Goal: Task Accomplishment & Management: Manage account settings

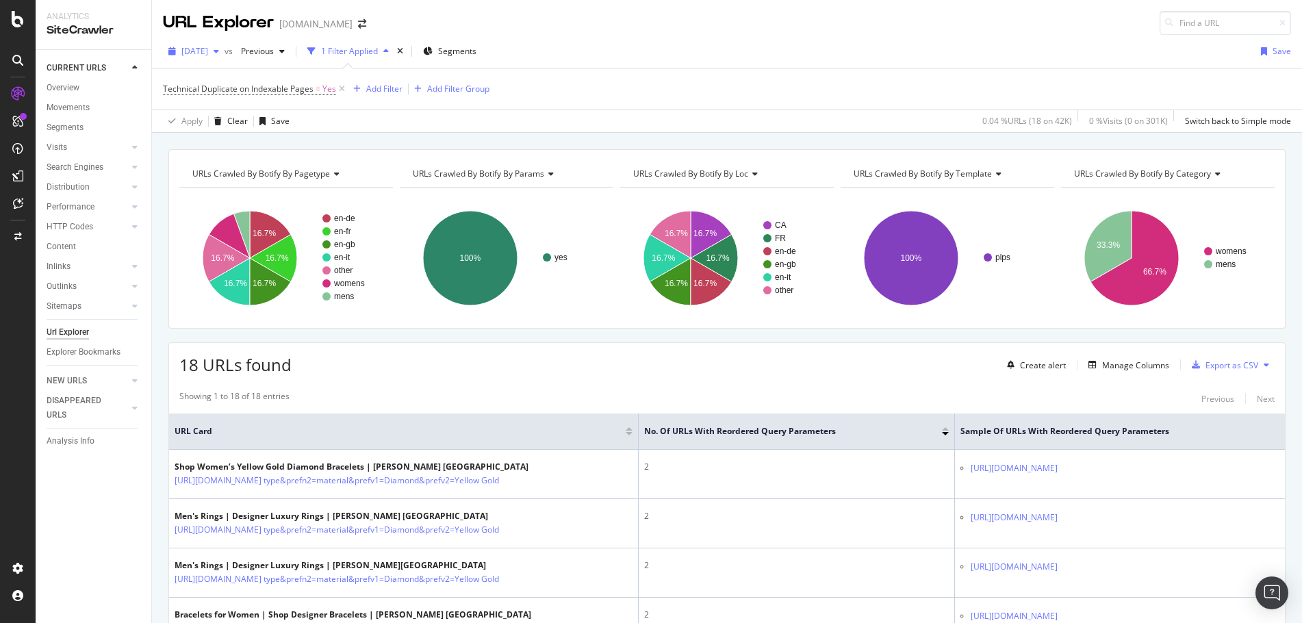
click at [224, 50] on div "button" at bounding box center [216, 51] width 16 height 8
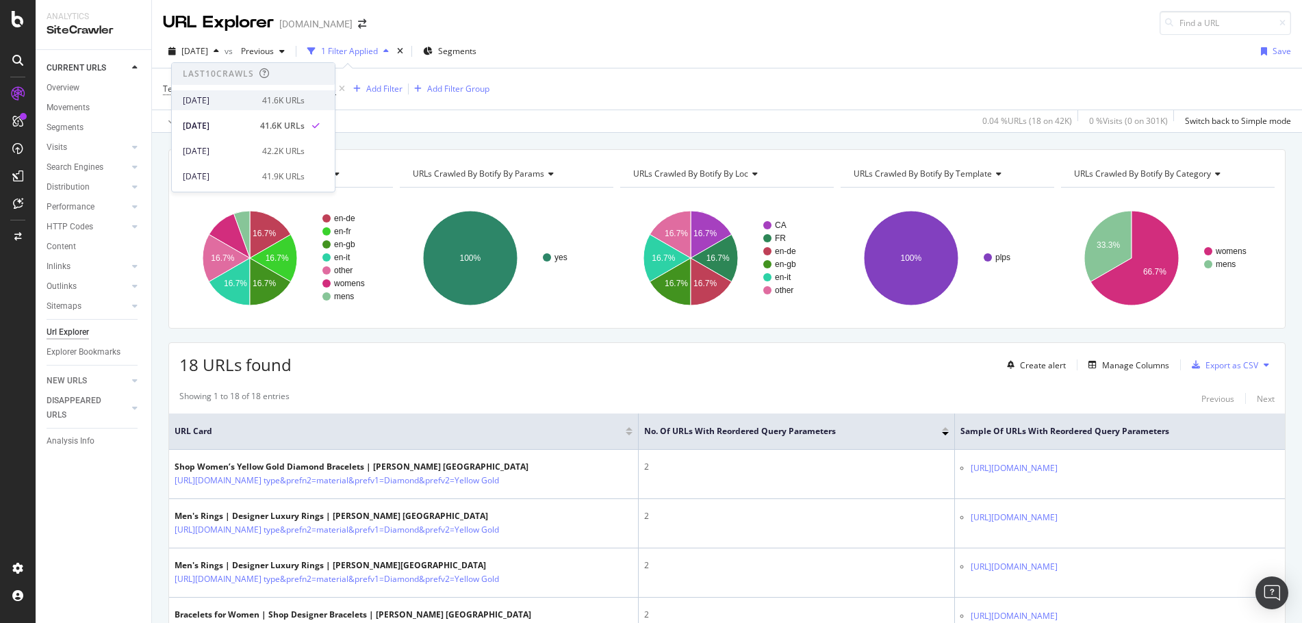
click at [275, 100] on div "41.6K URLs" at bounding box center [283, 100] width 42 height 12
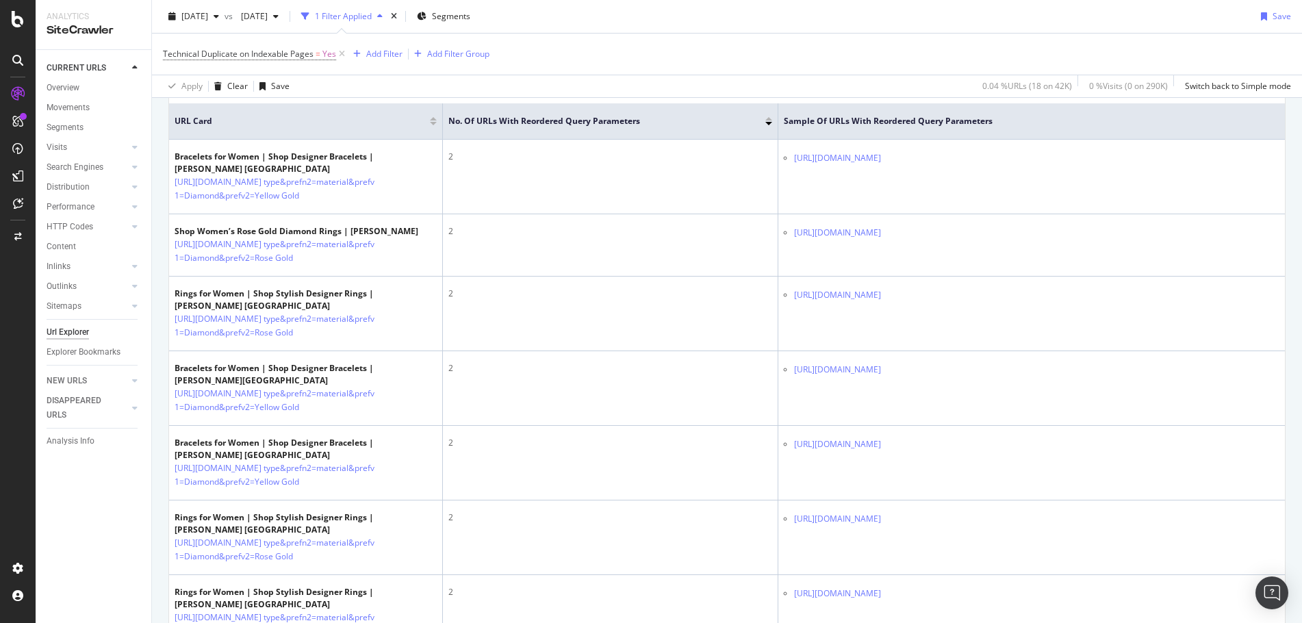
scroll to position [312, 0]
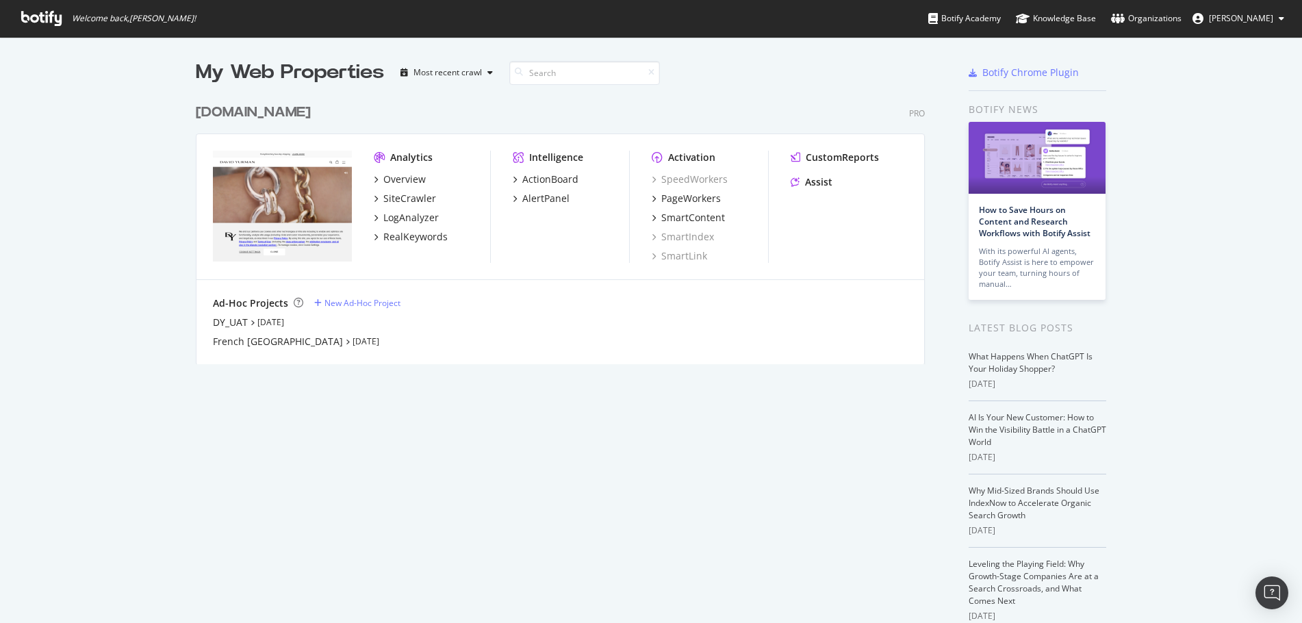
scroll to position [612, 1281]
click at [400, 214] on div "LogAnalyzer" at bounding box center [410, 218] width 55 height 14
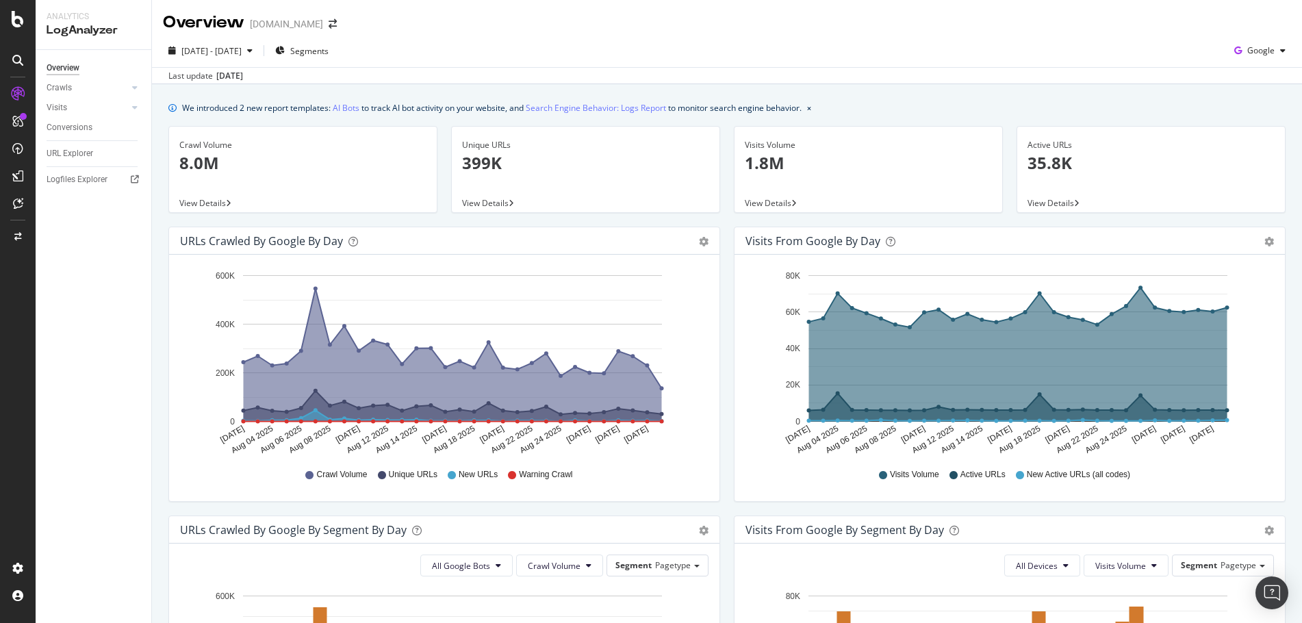
click at [500, 198] on span "View Details" at bounding box center [485, 203] width 47 height 12
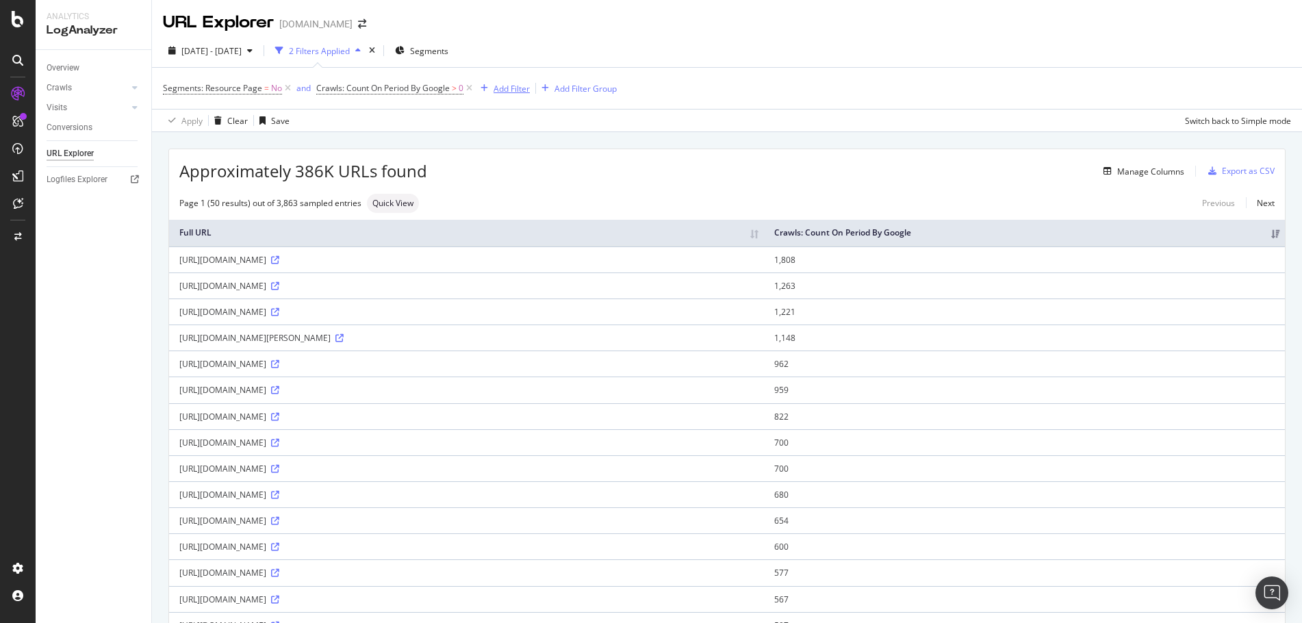
click at [510, 95] on div "Add Filter" at bounding box center [502, 88] width 55 height 15
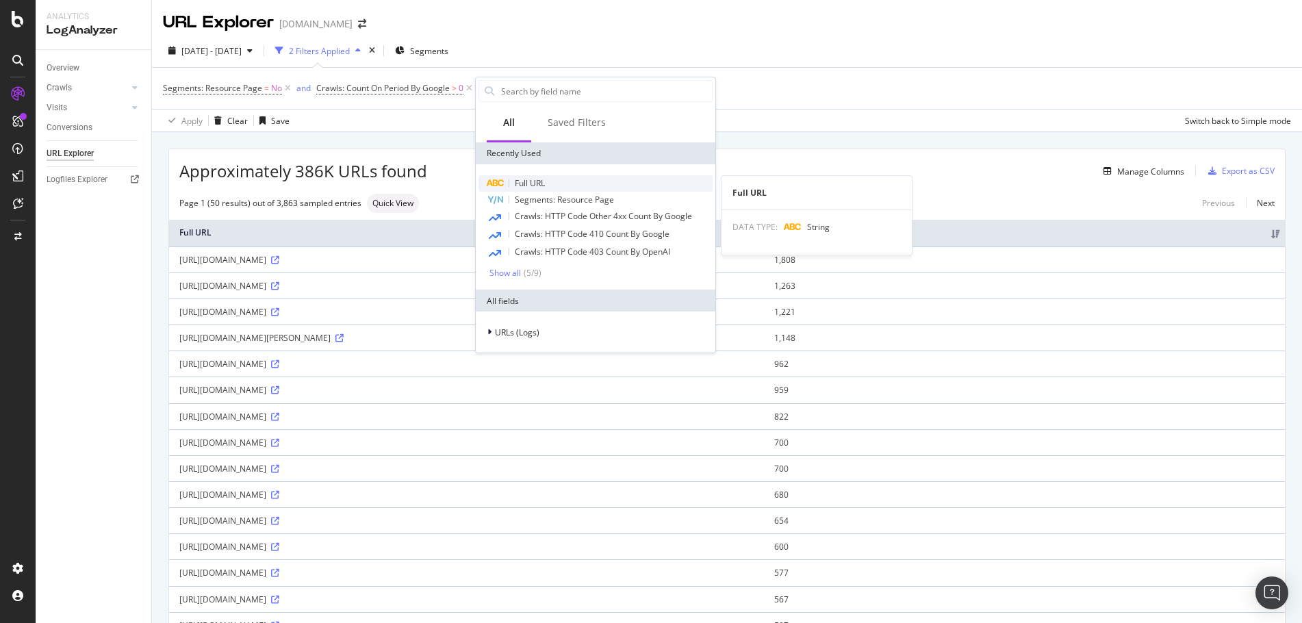
click at [545, 183] on span "Full URL" at bounding box center [530, 183] width 30 height 12
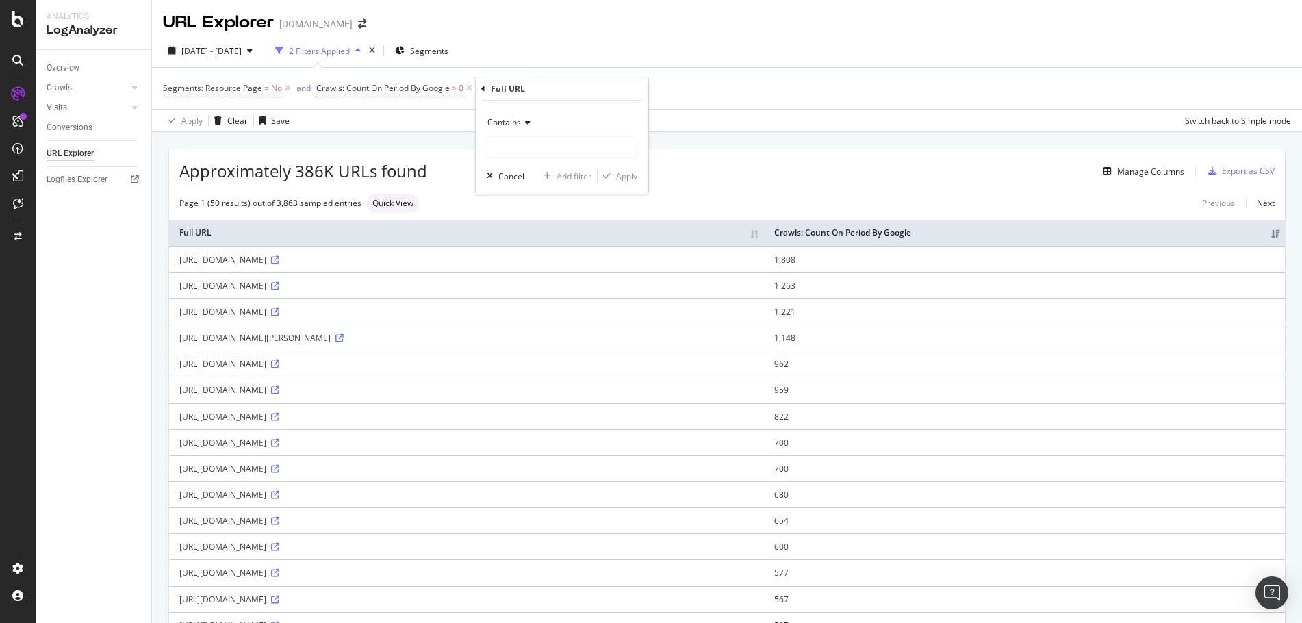
click at [530, 118] on div "Contains" at bounding box center [562, 123] width 151 height 22
click at [539, 214] on div "Ends with" at bounding box center [563, 222] width 146 height 18
click at [541, 144] on input "text" at bounding box center [561, 147] width 149 height 22
click at [495, 147] on input "xml" at bounding box center [551, 147] width 129 height 22
type input ".xml"
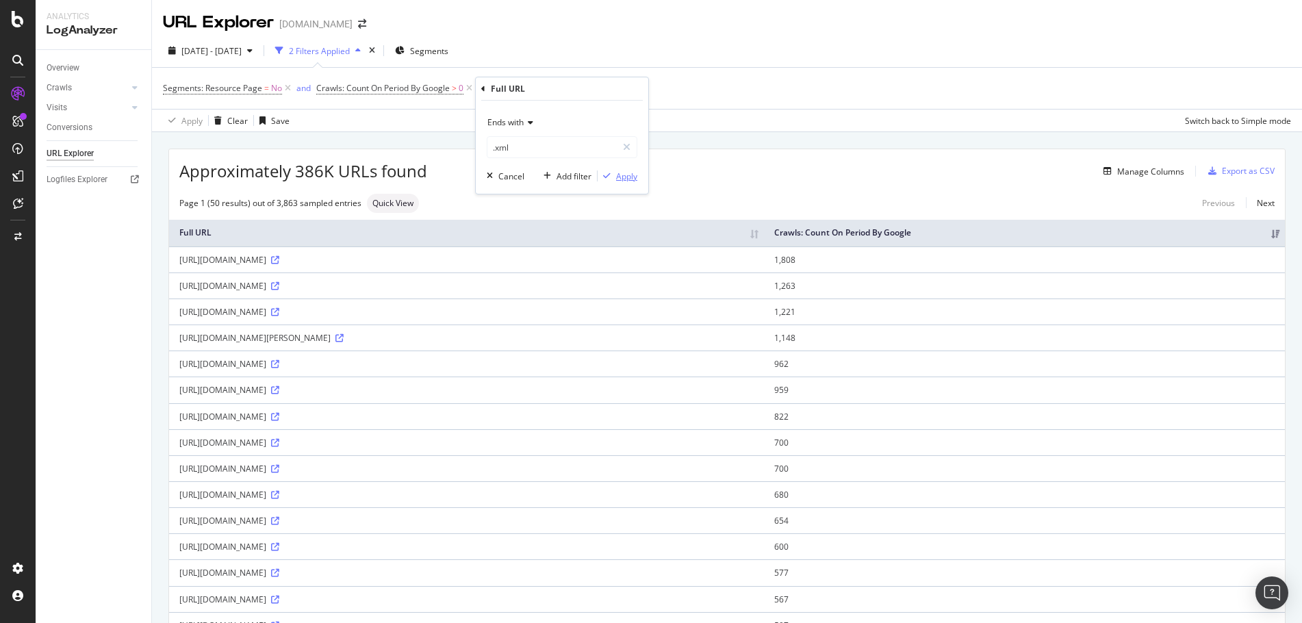
click at [613, 177] on div "button" at bounding box center [606, 176] width 18 height 8
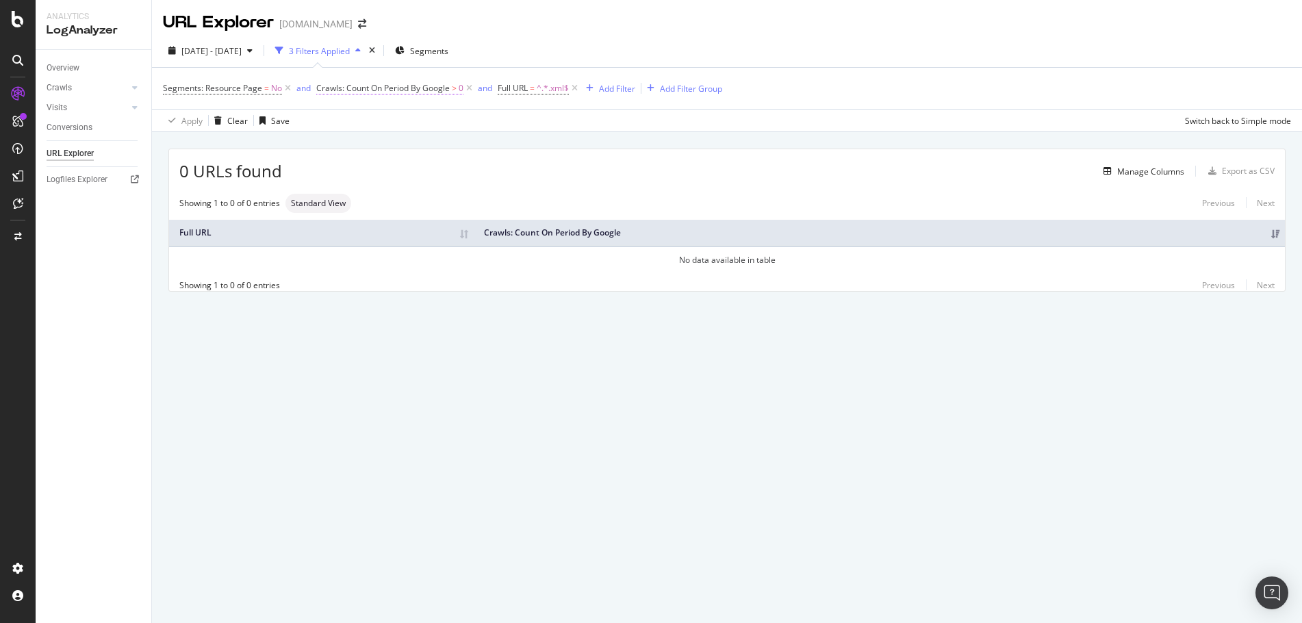
click at [410, 86] on span "Crawls: Count On Period By Google" at bounding box center [382, 88] width 133 height 12
click at [381, 136] on div "Greater than" at bounding box center [402, 142] width 151 height 22
click at [680, 149] on div "0 URLs found Manage Columns Export as CSV" at bounding box center [726, 166] width 1115 height 34
click at [576, 90] on icon at bounding box center [575, 88] width 12 height 14
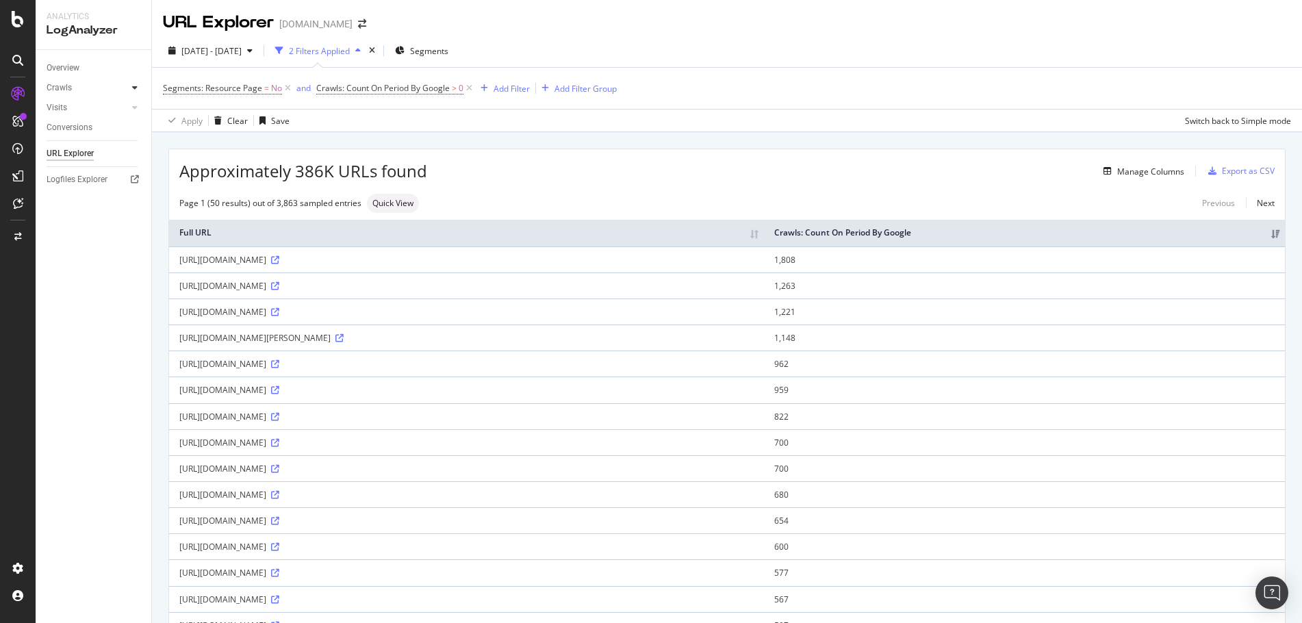
click at [135, 92] on icon at bounding box center [134, 87] width 5 height 8
click at [129, 203] on div at bounding box center [135, 201] width 14 height 14
click at [61, 64] on div "Overview" at bounding box center [63, 68] width 33 height 14
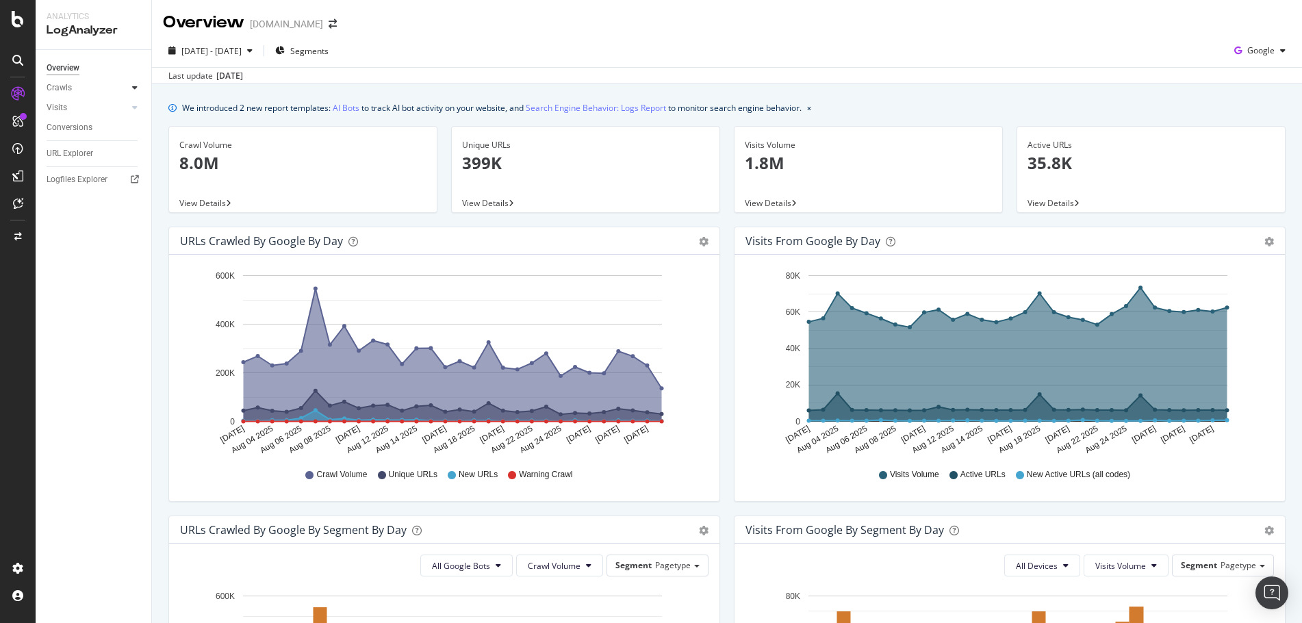
click at [133, 84] on icon at bounding box center [134, 87] width 5 height 8
click at [106, 112] on div "Daily Distribution" at bounding box center [85, 108] width 64 height 14
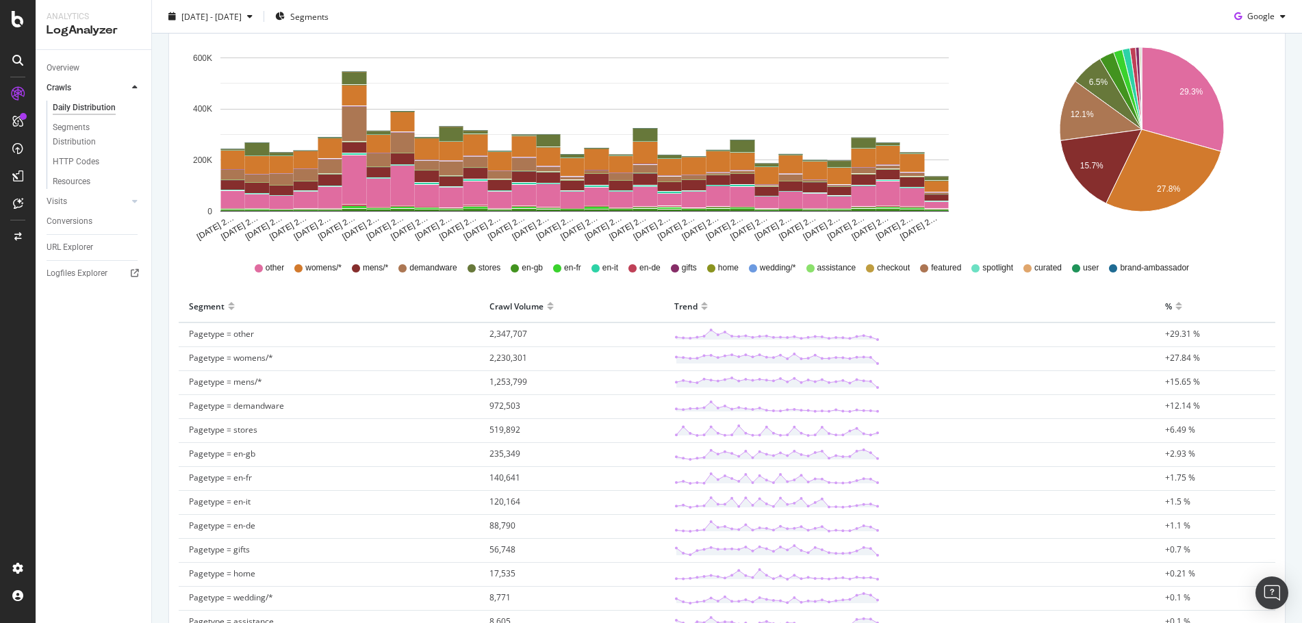
scroll to position [155, 0]
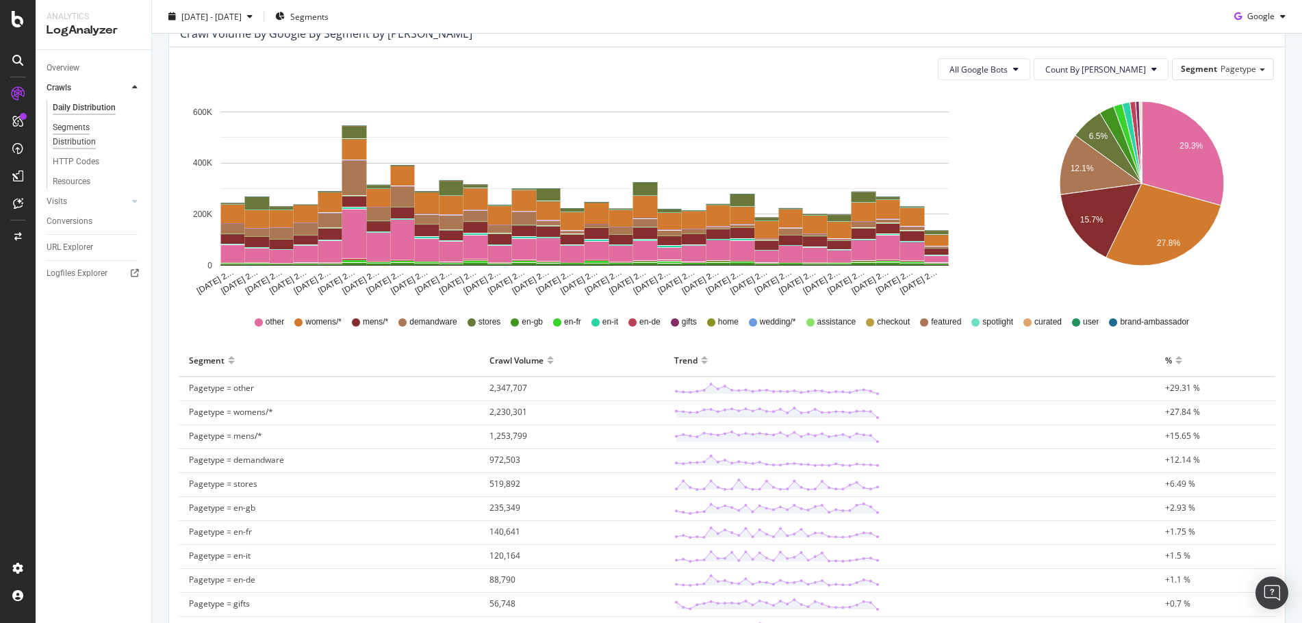
click at [68, 133] on div "Segments Distribution" at bounding box center [91, 134] width 76 height 29
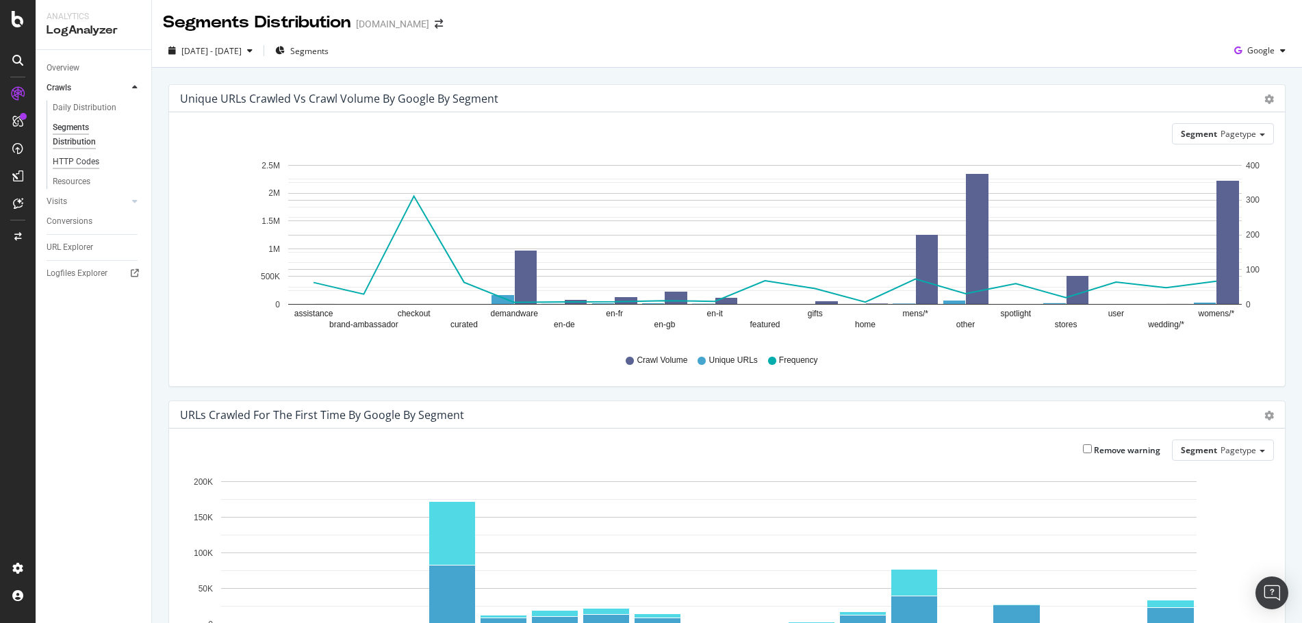
click at [95, 166] on div "HTTP Codes" at bounding box center [76, 162] width 47 height 14
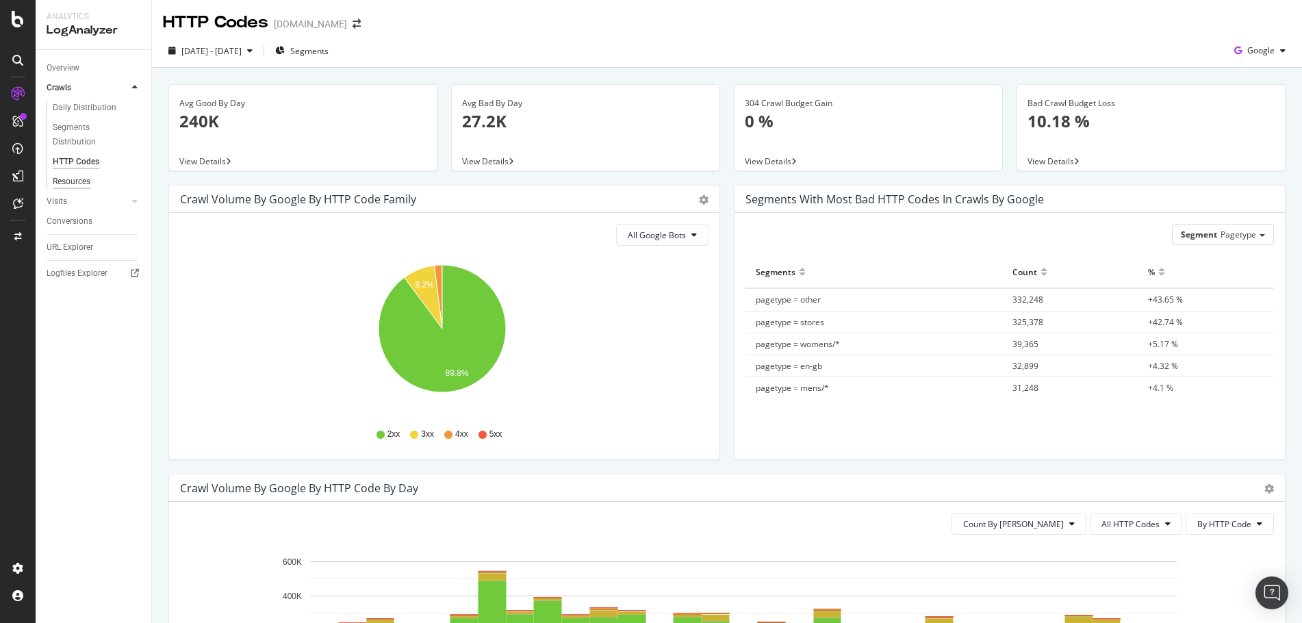
click at [71, 186] on div "Resources" at bounding box center [72, 182] width 38 height 14
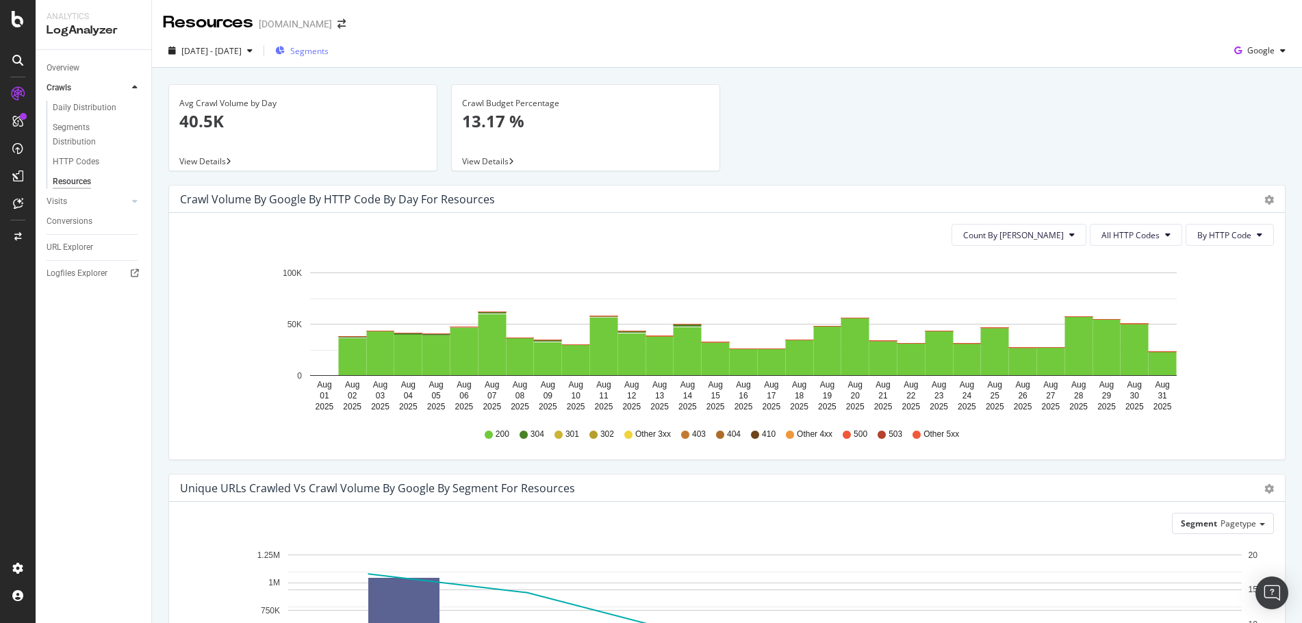
click at [328, 48] on span "Segments" at bounding box center [309, 51] width 38 height 12
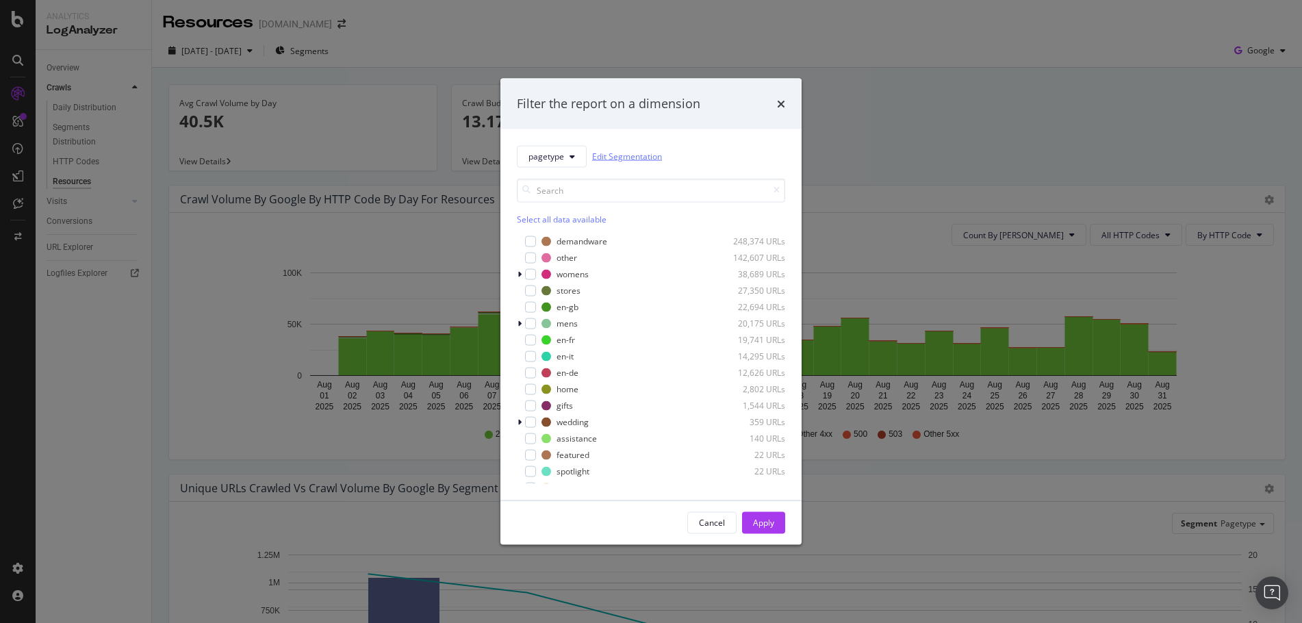
click at [645, 154] on link "Edit Segmentation" at bounding box center [627, 156] width 70 height 14
click at [774, 103] on div "Filter the report on a dimension" at bounding box center [651, 104] width 268 height 18
click at [783, 103] on icon "times" at bounding box center [781, 103] width 8 height 11
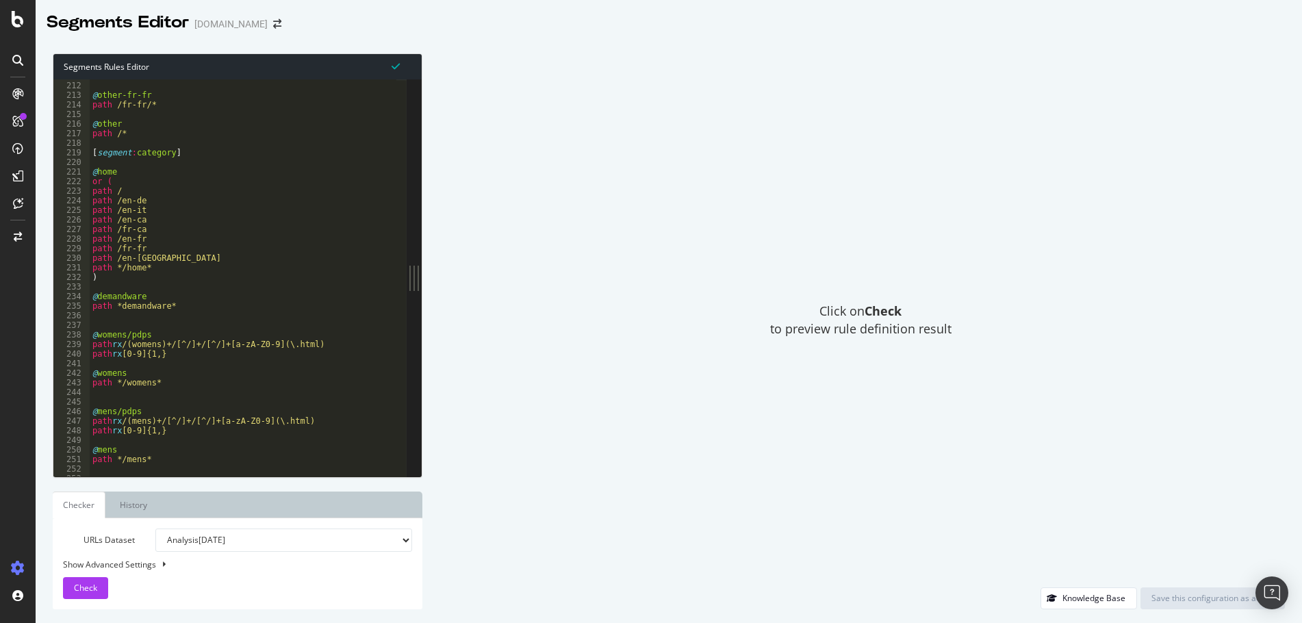
scroll to position [2468, 0]
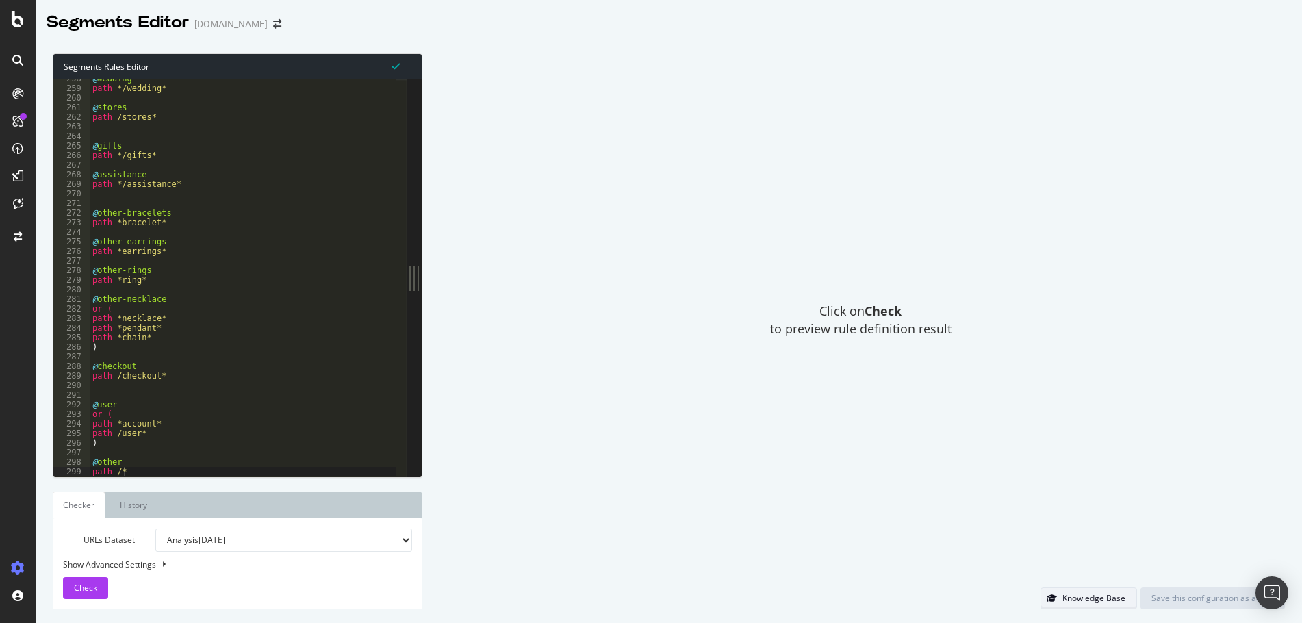
click at [1072, 602] on div "Knowledge Base" at bounding box center [1093, 598] width 63 height 12
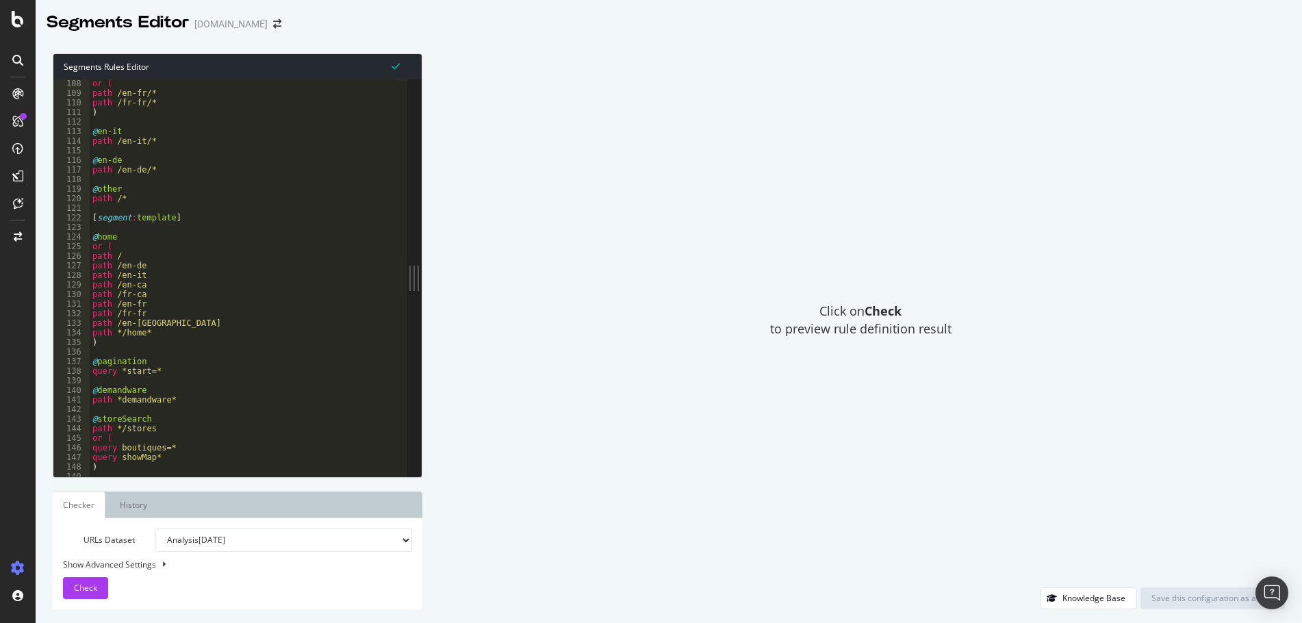
scroll to position [1026, 0]
click at [143, 224] on div "or ( path /en-fr/* path /fr-fr/* ) @ en-it path /en-it/* @ en-de path /en-de/* …" at bounding box center [243, 287] width 307 height 416
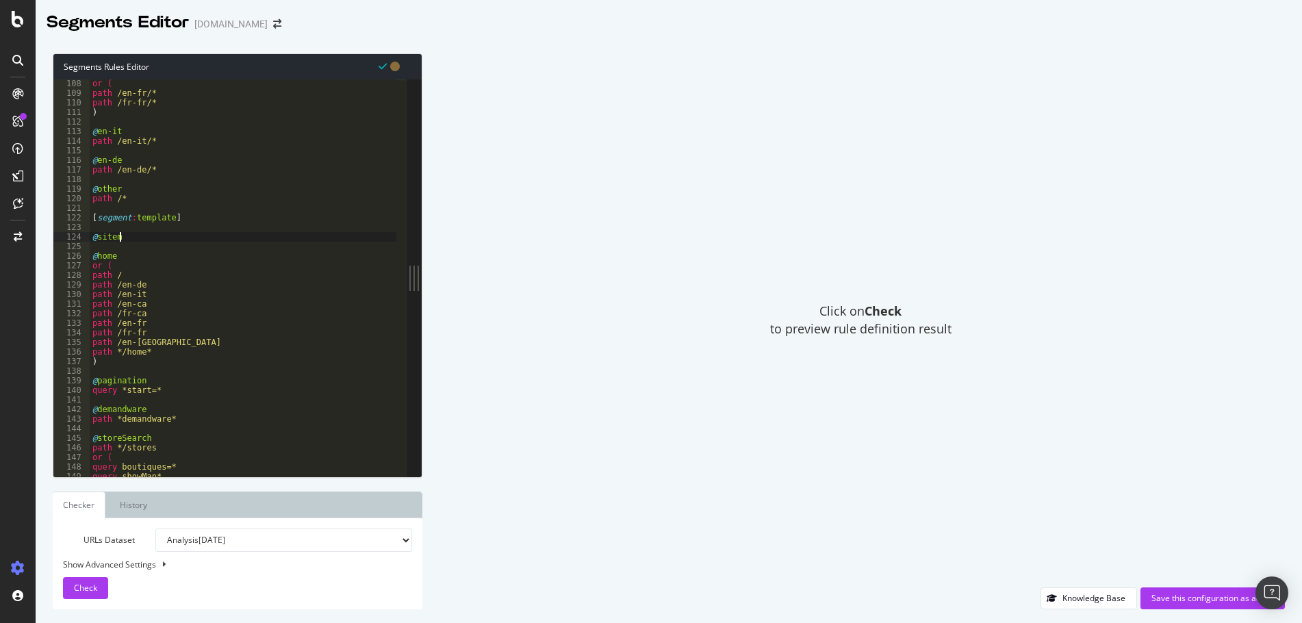
scroll to position [0, 1]
type textarea "@sitemap"
type textarea "path *.xml"
click at [73, 582] on button "Check" at bounding box center [85, 588] width 45 height 22
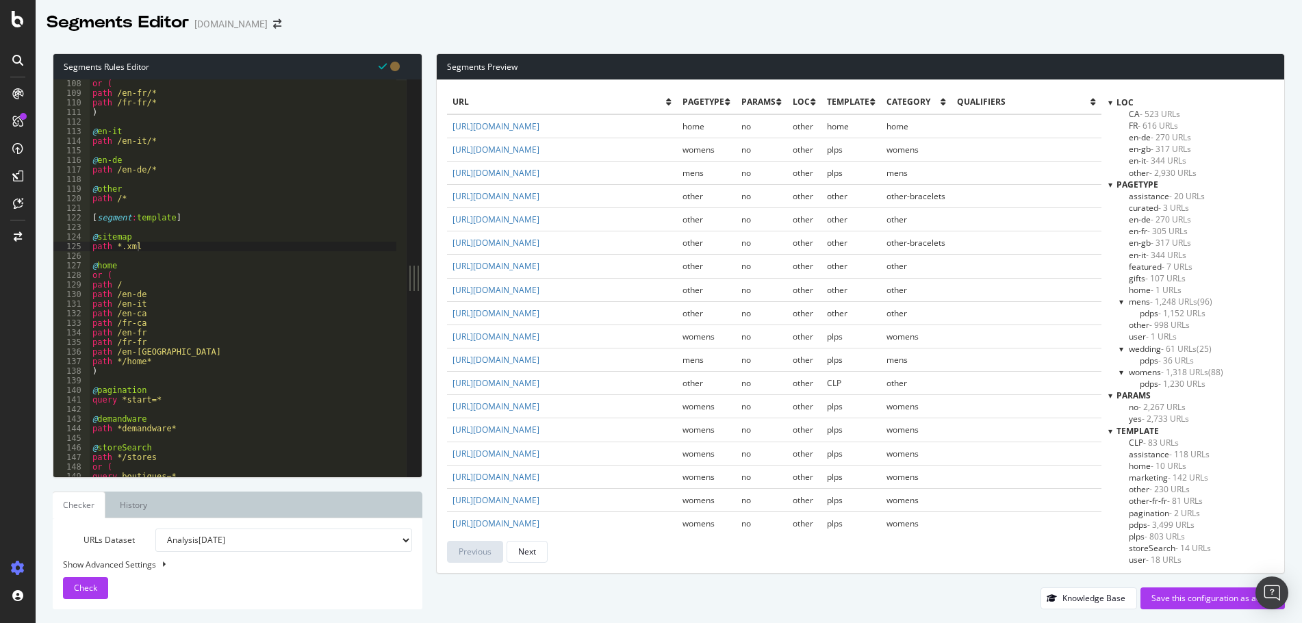
scroll to position [190, 0]
click at [1220, 602] on div "Save this configuration as active" at bounding box center [1212, 598] width 122 height 12
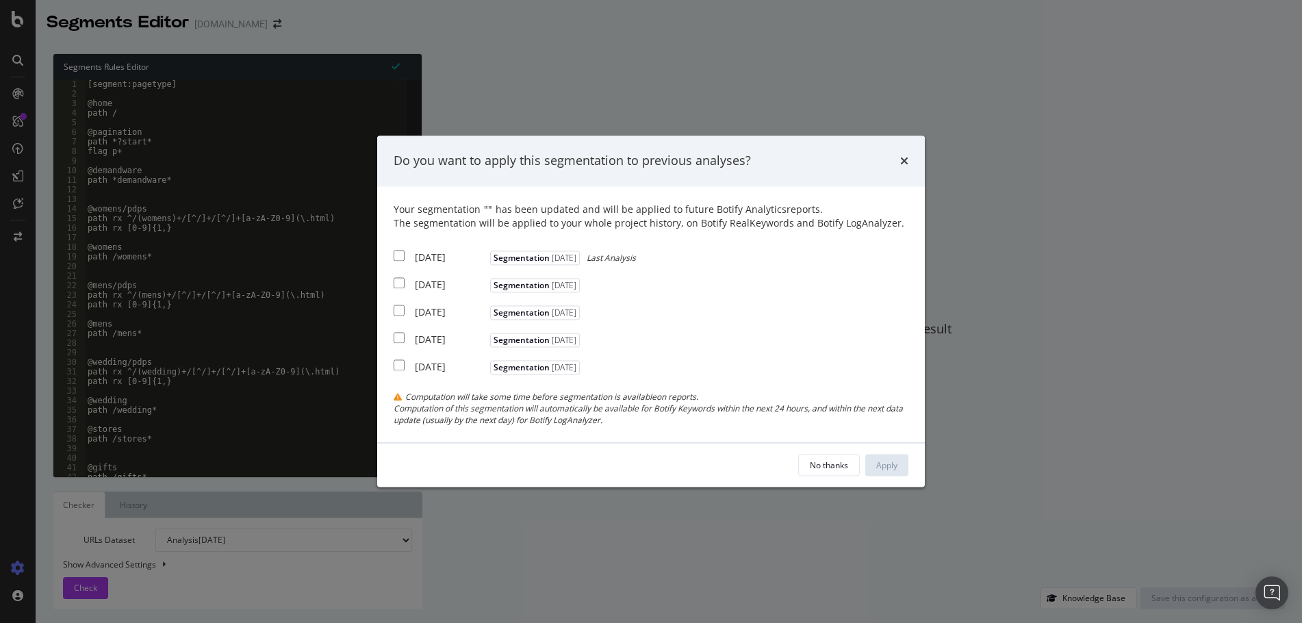
click at [397, 250] on input "modal" at bounding box center [399, 255] width 11 height 11
checkbox input "true"
click at [895, 471] on div "Apply" at bounding box center [886, 465] width 21 height 12
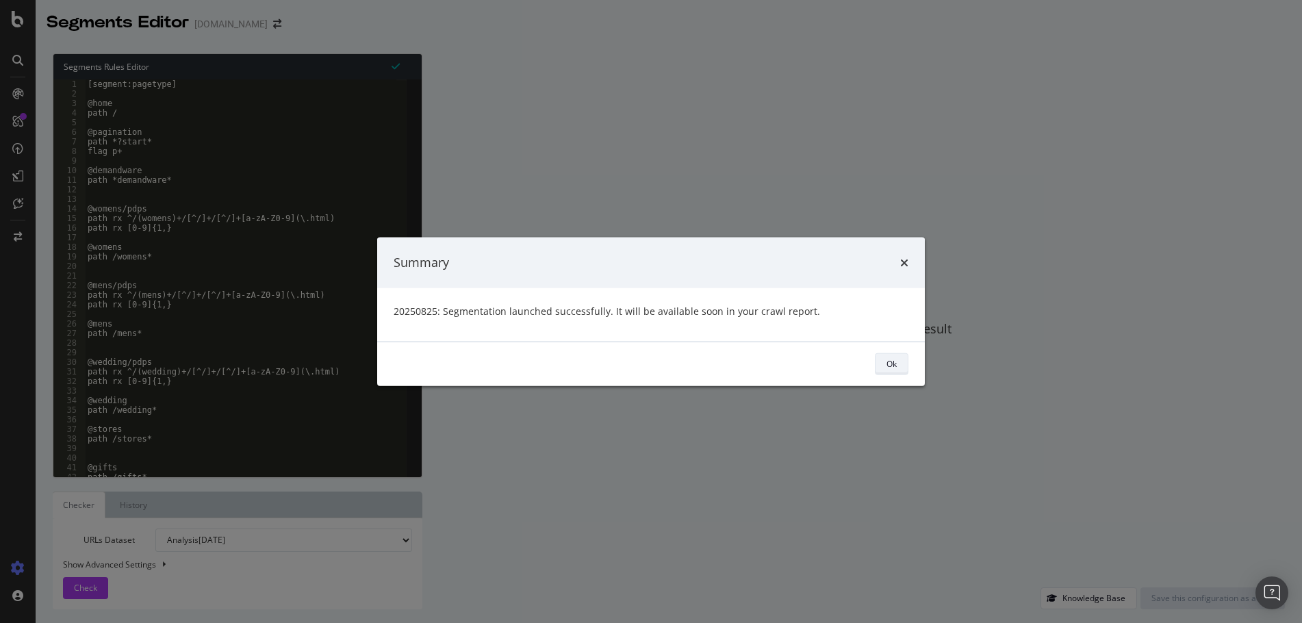
click at [887, 369] on div "Ok" at bounding box center [891, 364] width 10 height 12
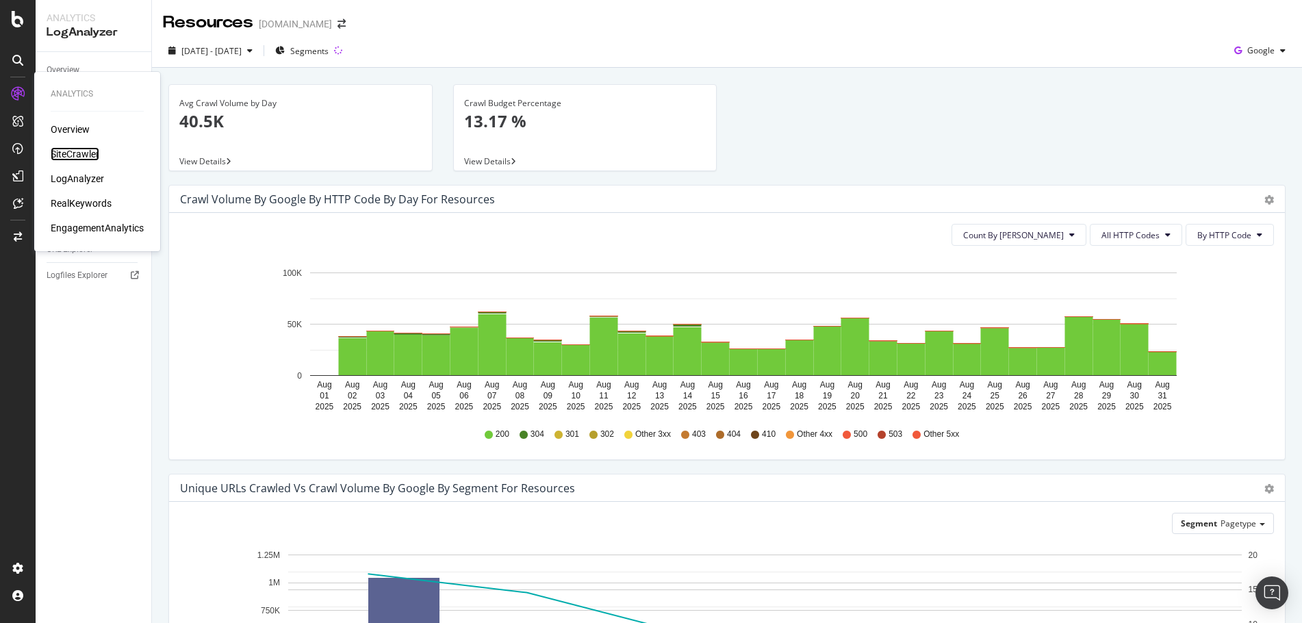
click at [86, 149] on div "SiteCrawler" at bounding box center [75, 154] width 49 height 14
